Goal: Transaction & Acquisition: Obtain resource

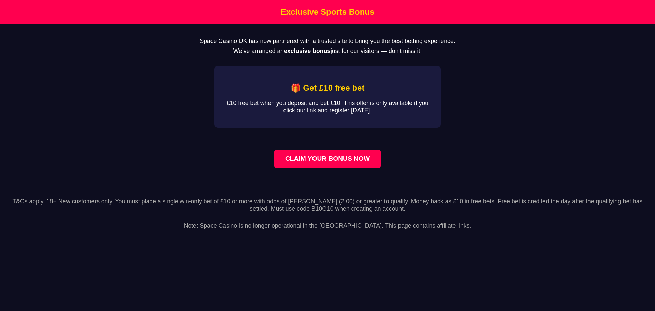
click at [309, 9] on h1 "Exclusive Sports Bonus" at bounding box center [327, 12] width 651 height 10
click at [323, 8] on h1 "Exclusive Sports Bonus" at bounding box center [327, 12] width 651 height 10
click at [315, 165] on link "CLAIM YOUR BONUS NOW" at bounding box center [327, 158] width 106 height 18
click at [327, 168] on link "CLAIM YOUR BONUS NOW" at bounding box center [327, 158] width 106 height 18
